Goal: Task Accomplishment & Management: Use online tool/utility

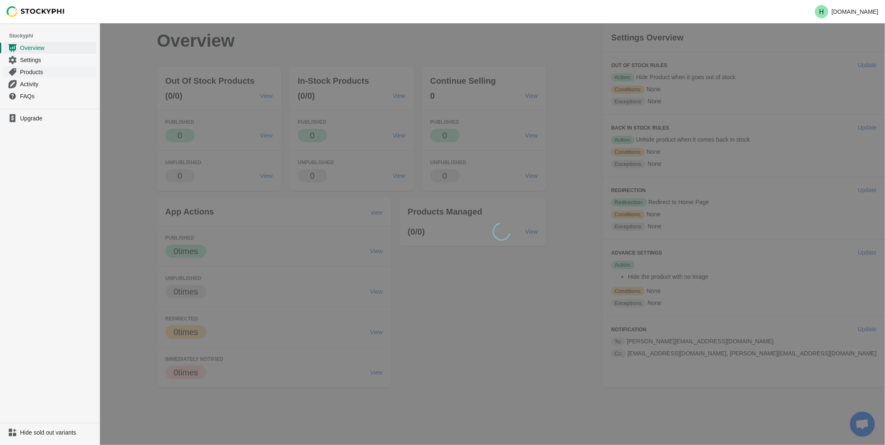
click at [38, 74] on span "Products" at bounding box center [57, 72] width 75 height 8
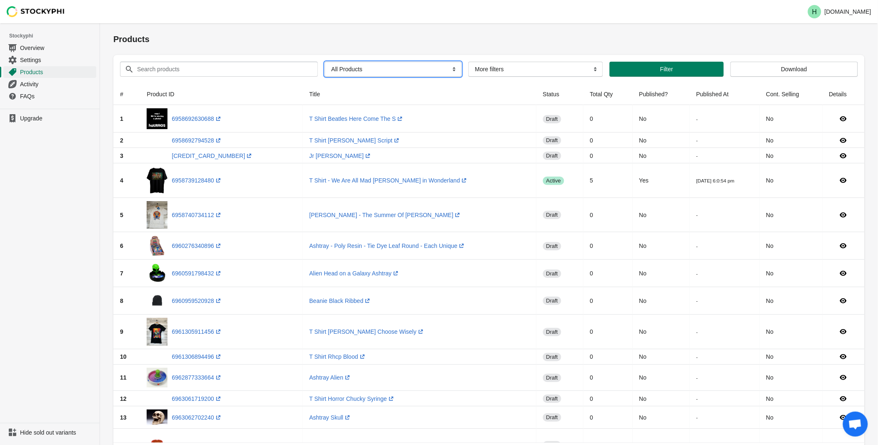
click at [451, 71] on select "All Products InStock InStock Published InStock Un-Published OOS OOS Published O…" at bounding box center [393, 69] width 137 height 15
select select "instock_has_no_image"
click at [325, 62] on select "All Products InStock InStock Published InStock Un-Published OOS OOS Published O…" at bounding box center [393, 69] width 137 height 15
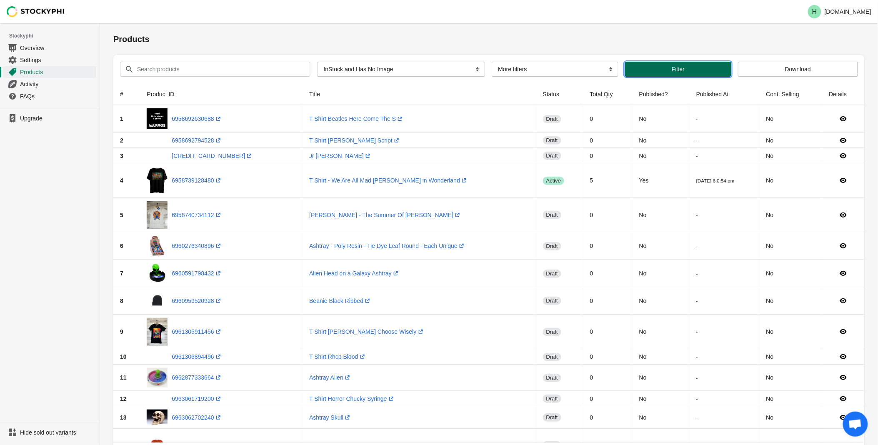
click at [675, 73] on button "Filter" at bounding box center [678, 69] width 106 height 15
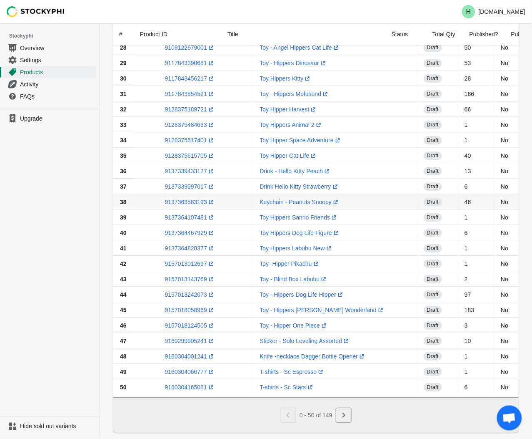
scroll to position [501, 0]
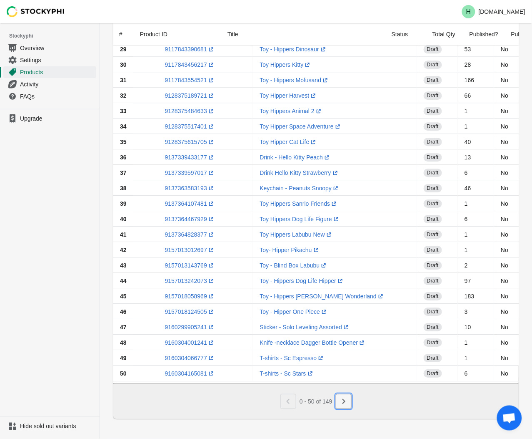
click at [345, 403] on icon "Next" at bounding box center [344, 401] width 8 height 8
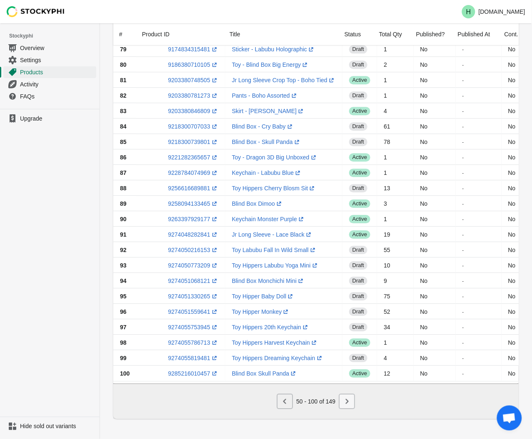
click at [345, 403] on icon "Next" at bounding box center [347, 401] width 8 height 8
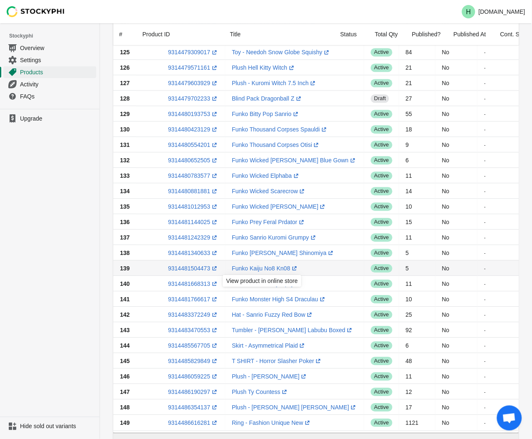
scroll to position [346, 0]
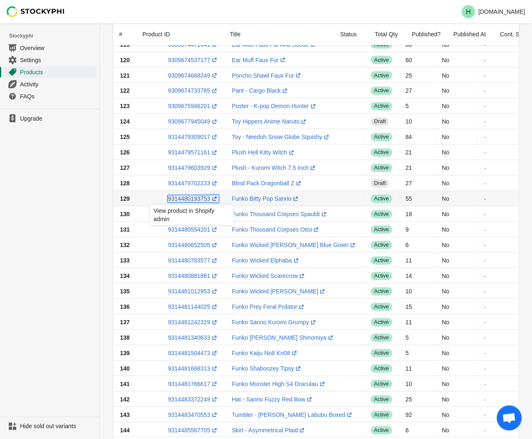
click at [192, 200] on link "9314480193753 (opens a new window)" at bounding box center [193, 198] width 50 height 7
click at [65, 197] on ul "Upgrade" at bounding box center [50, 263] width 100 height 308
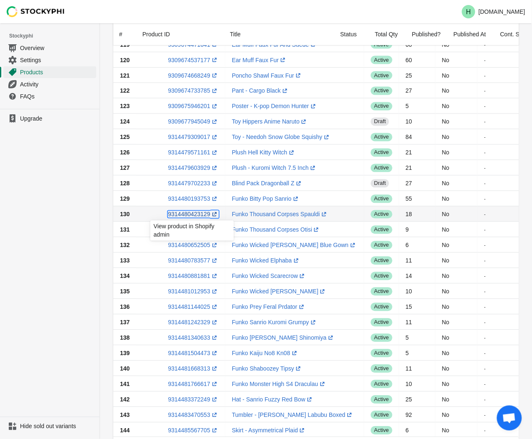
click at [190, 216] on link "9314480423129 (opens a new window)" at bounding box center [193, 214] width 50 height 7
drag, startPoint x: 20, startPoint y: 224, endPoint x: 24, endPoint y: 223, distance: 4.3
click at [20, 224] on ul "Upgrade" at bounding box center [50, 263] width 100 height 308
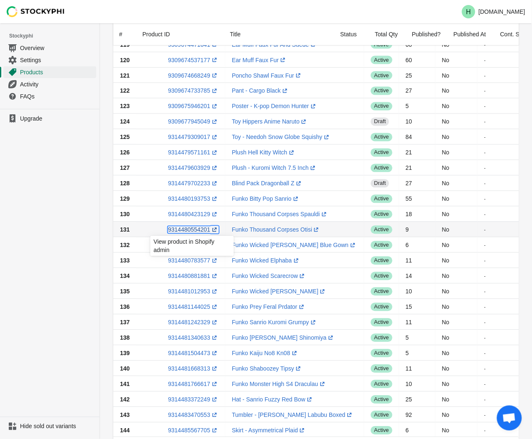
click at [189, 231] on link "9314480554201 (opens a new window)" at bounding box center [193, 229] width 50 height 7
click at [50, 243] on ul "Upgrade" at bounding box center [50, 263] width 100 height 308
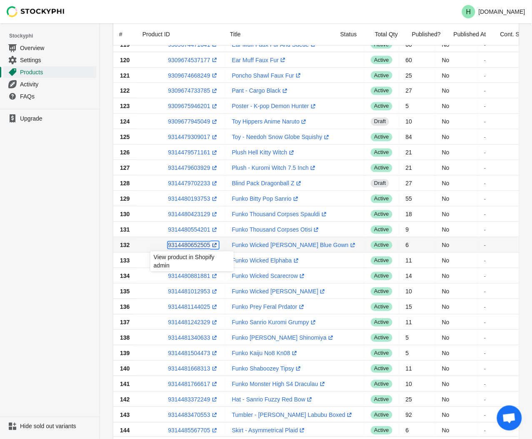
click at [187, 241] on link "9314480652505 (opens a new window)" at bounding box center [193, 244] width 50 height 7
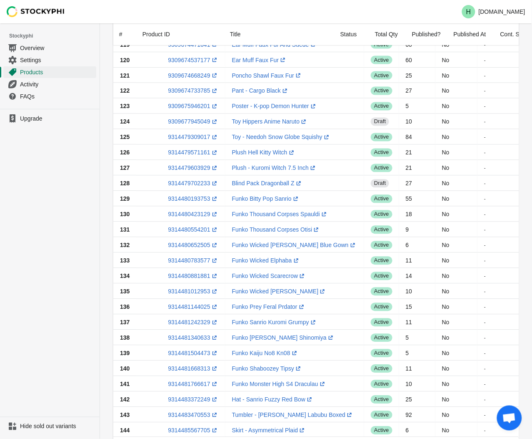
drag, startPoint x: 10, startPoint y: 276, endPoint x: 17, endPoint y: 276, distance: 6.7
click at [13, 276] on ul "Upgrade" at bounding box center [50, 263] width 100 height 308
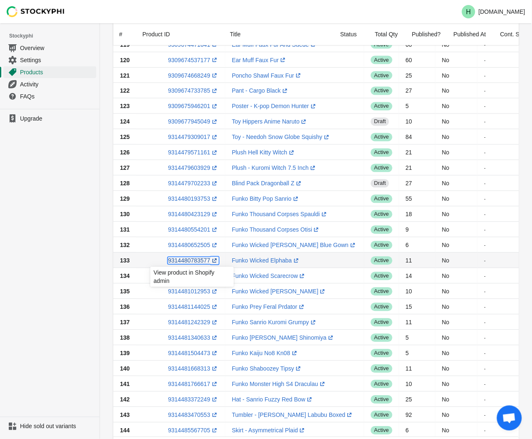
click at [192, 258] on link "9314480783577 (opens a new window)" at bounding box center [193, 260] width 50 height 7
click at [63, 316] on ul "Upgrade" at bounding box center [50, 263] width 100 height 308
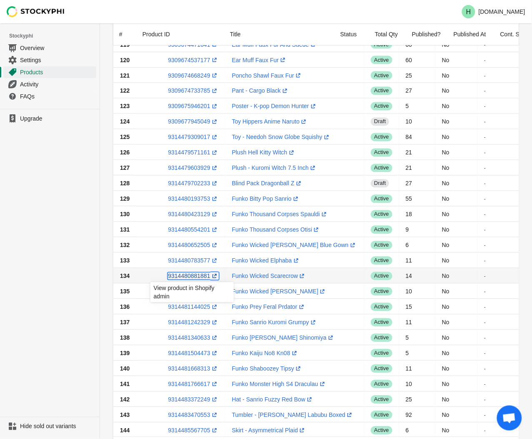
click at [189, 278] on link "9314480881881 (opens a new window)" at bounding box center [193, 275] width 50 height 7
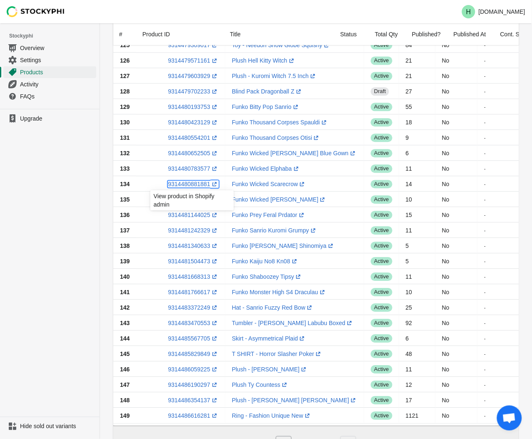
scroll to position [439, 0]
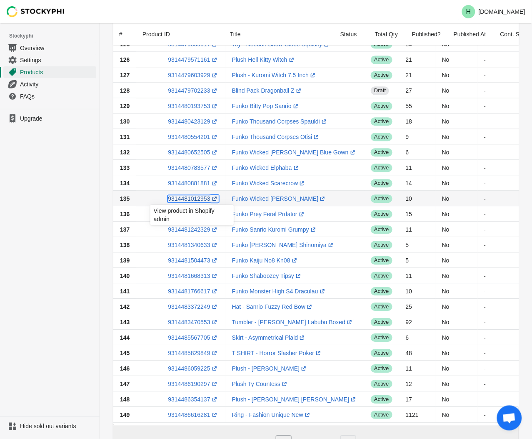
click at [194, 198] on link "9314481012953 (opens a new window)" at bounding box center [193, 198] width 50 height 7
click at [94, 224] on ul "Upgrade" at bounding box center [50, 263] width 100 height 308
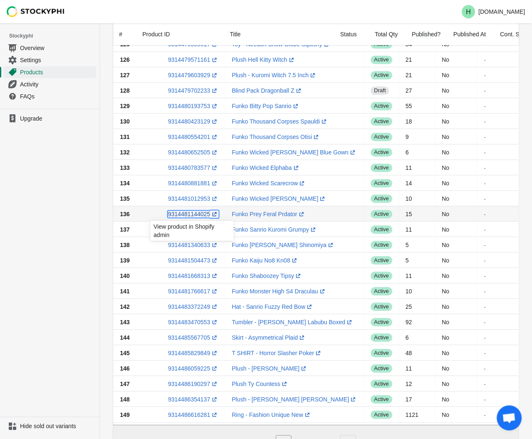
click at [189, 215] on link "9314481144025 (opens a new window)" at bounding box center [193, 214] width 50 height 7
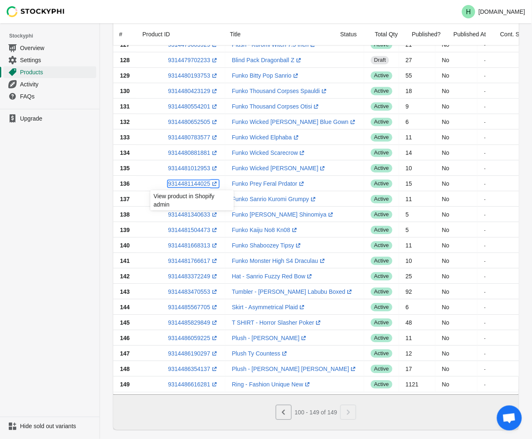
scroll to position [485, 0]
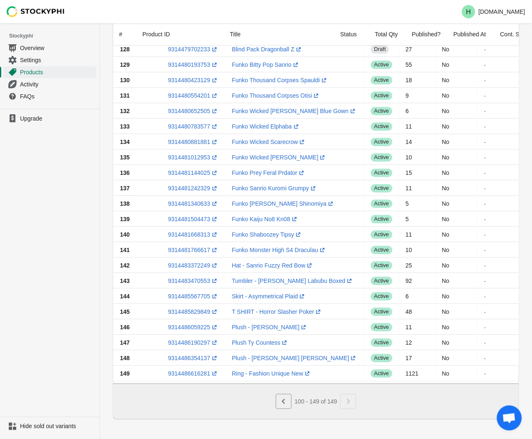
click at [47, 205] on ul "Upgrade" at bounding box center [50, 263] width 100 height 308
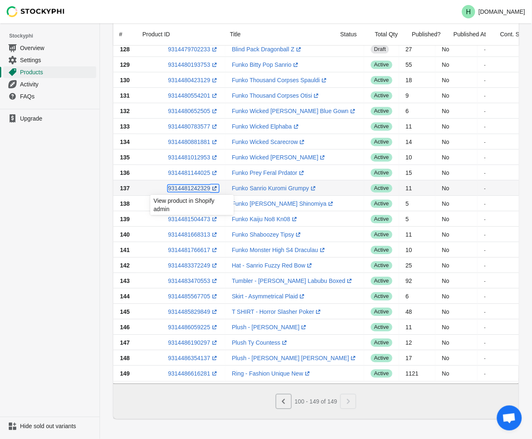
click at [192, 185] on link "9314481242329 (opens a new window)" at bounding box center [193, 188] width 50 height 7
click at [75, 224] on ul "Upgrade" at bounding box center [50, 263] width 100 height 308
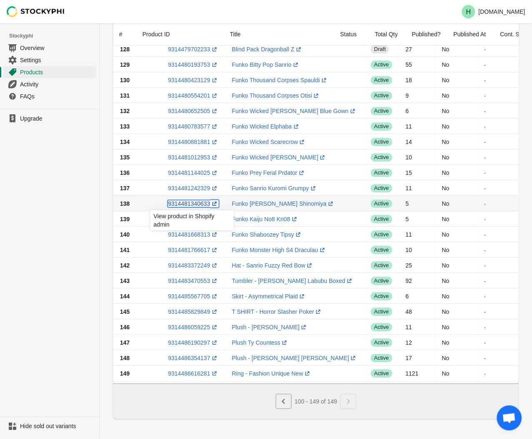
click at [183, 200] on link "9314481340633 (opens a new window)" at bounding box center [193, 203] width 50 height 7
click at [59, 249] on ul "Upgrade" at bounding box center [50, 263] width 100 height 308
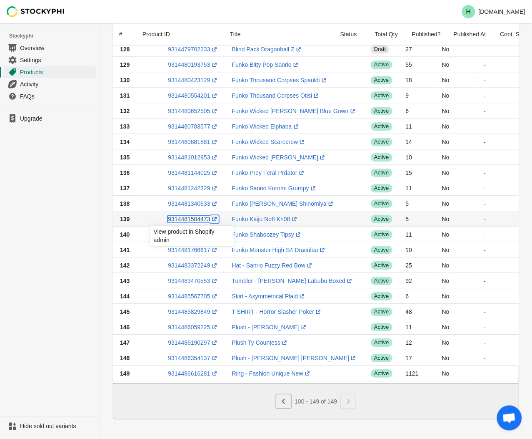
click at [192, 216] on link "9314481504473 (opens a new window)" at bounding box center [193, 219] width 50 height 7
